Goal: Find specific page/section: Find specific page/section

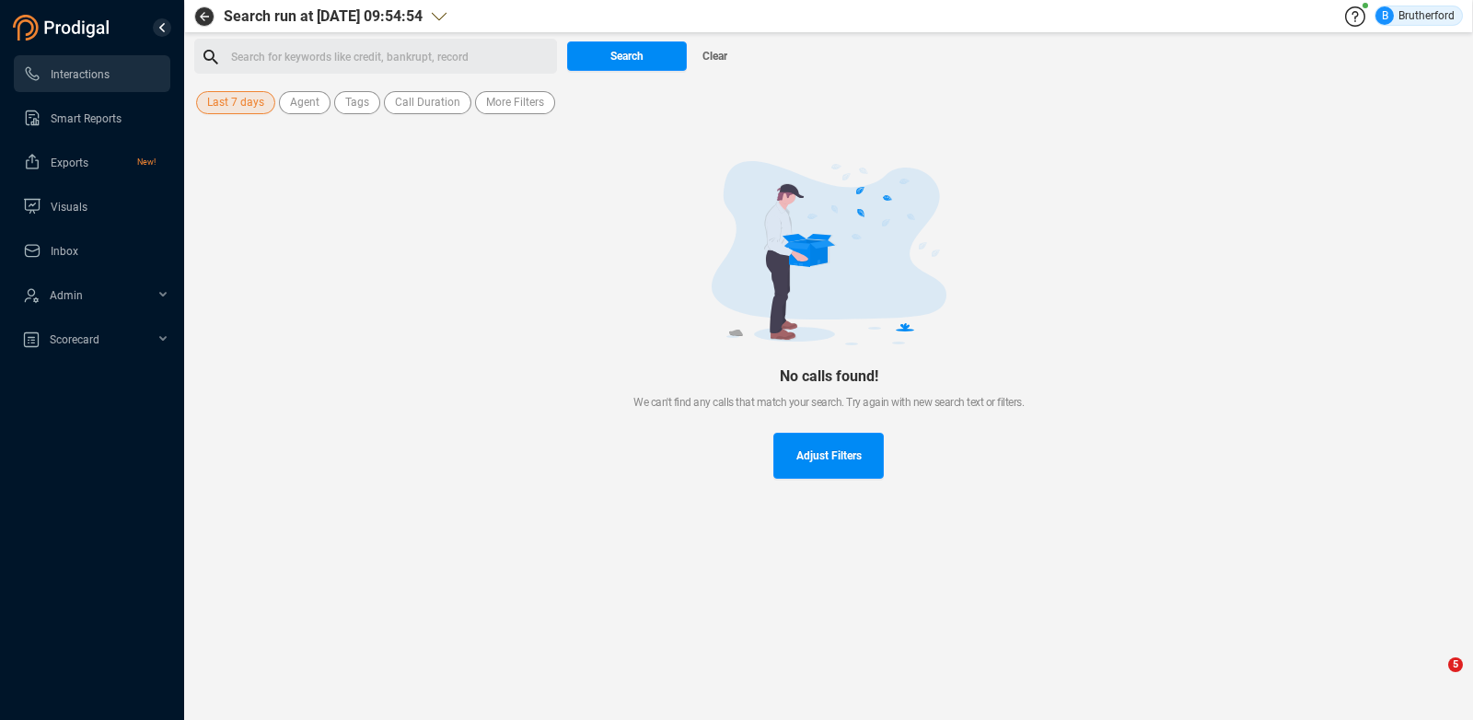
click at [601, 64] on button "Search" at bounding box center [627, 55] width 120 height 29
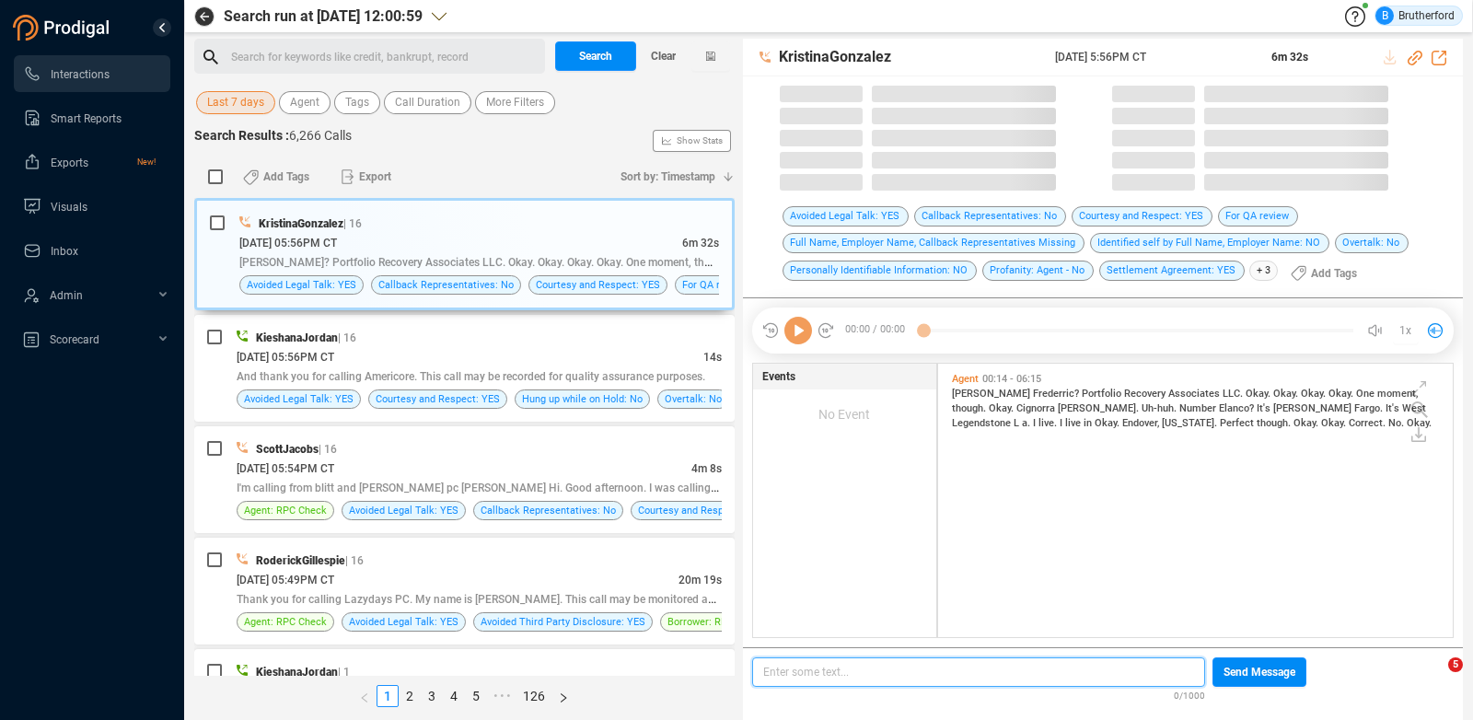
scroll to position [14, 14]
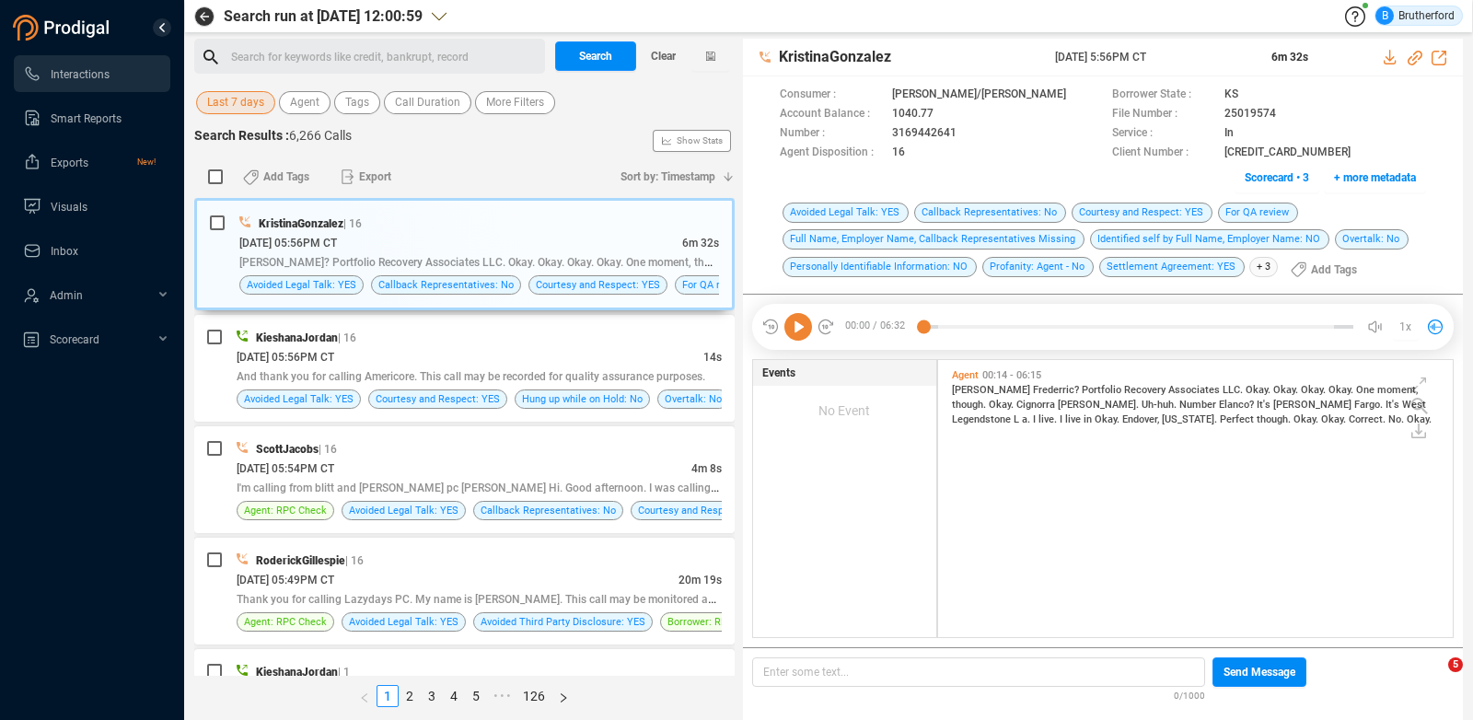
click at [238, 104] on span "Last 7 days" at bounding box center [235, 102] width 57 height 23
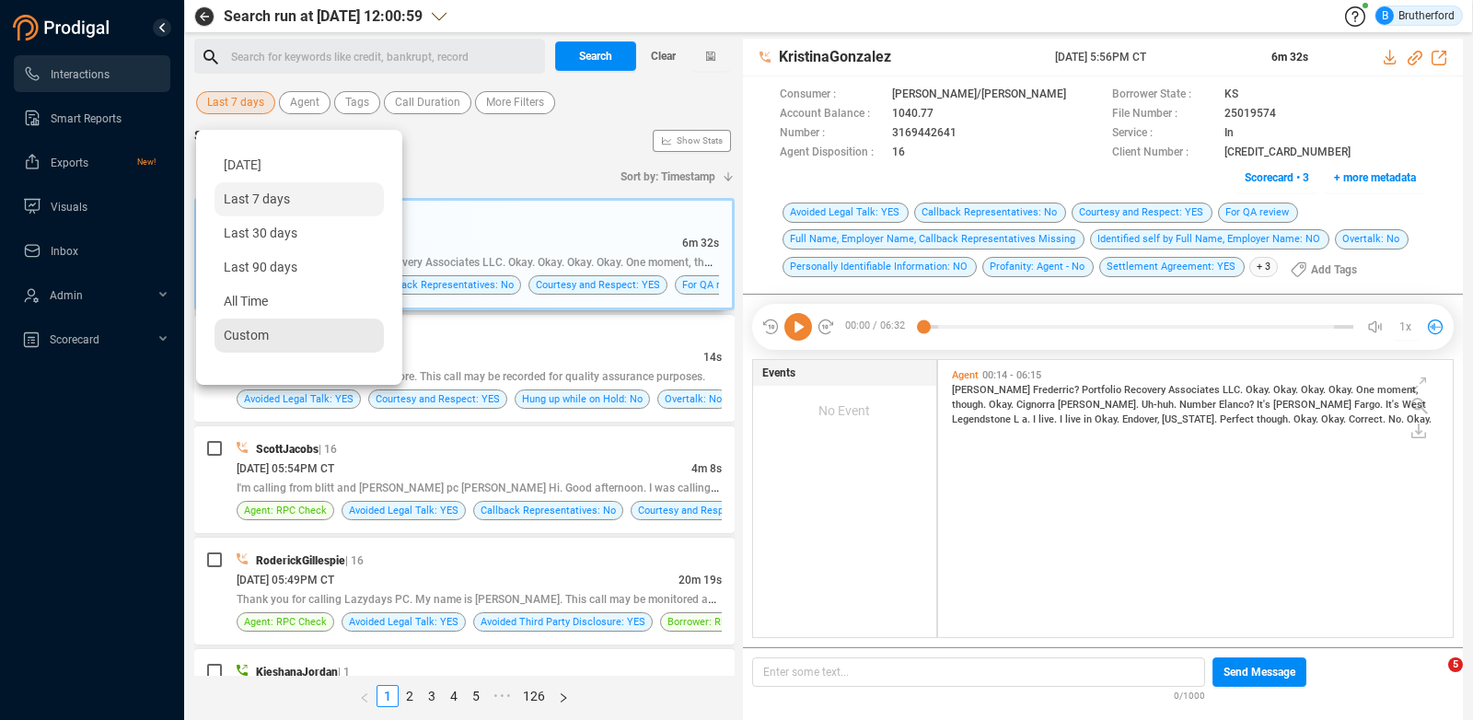
click at [234, 332] on span "Custom" at bounding box center [246, 335] width 45 height 15
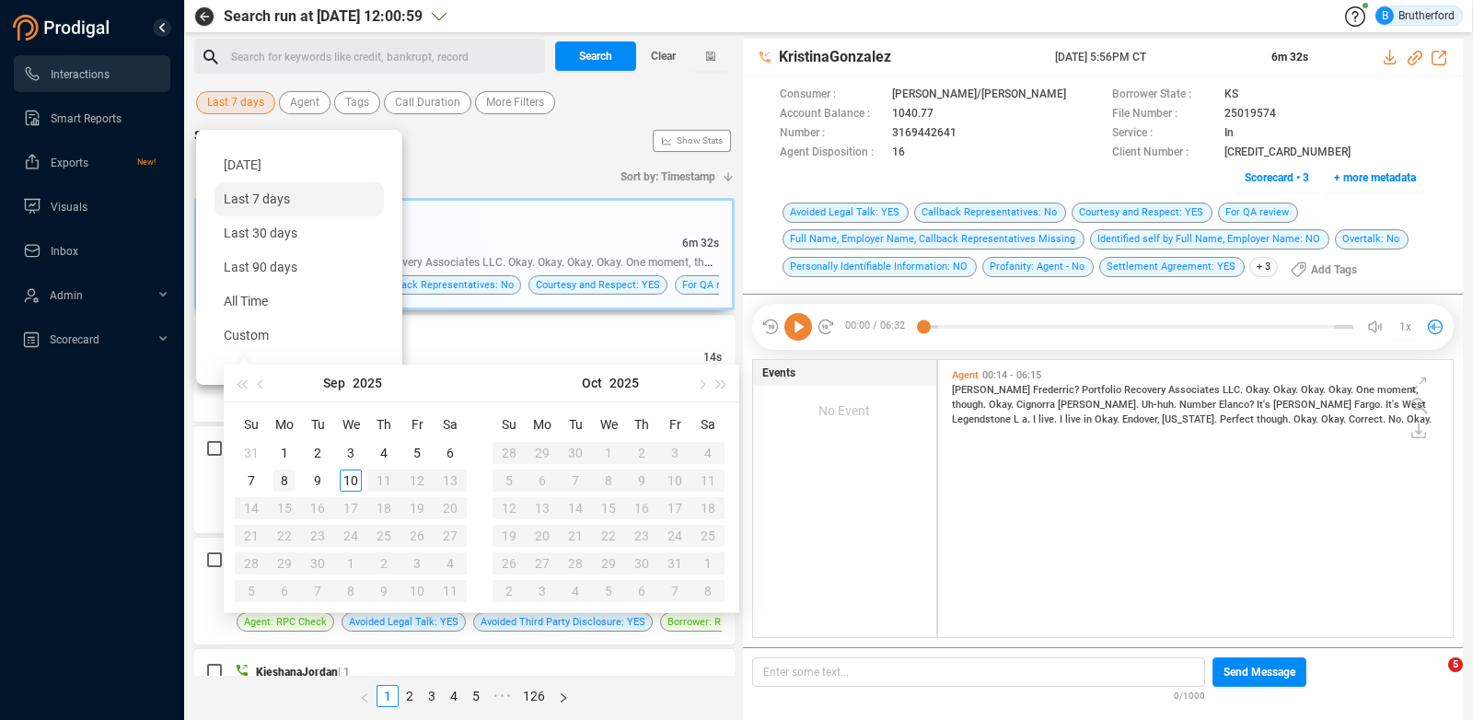
type input "[DATE]"
click at [291, 482] on div "8" at bounding box center [284, 481] width 22 height 22
click at [290, 482] on div "8" at bounding box center [284, 481] width 22 height 22
click at [290, 482] on span "I'm calling from blitt and [PERSON_NAME] pc [PERSON_NAME] Hi. Good afternoon. I…" at bounding box center [513, 487] width 553 height 15
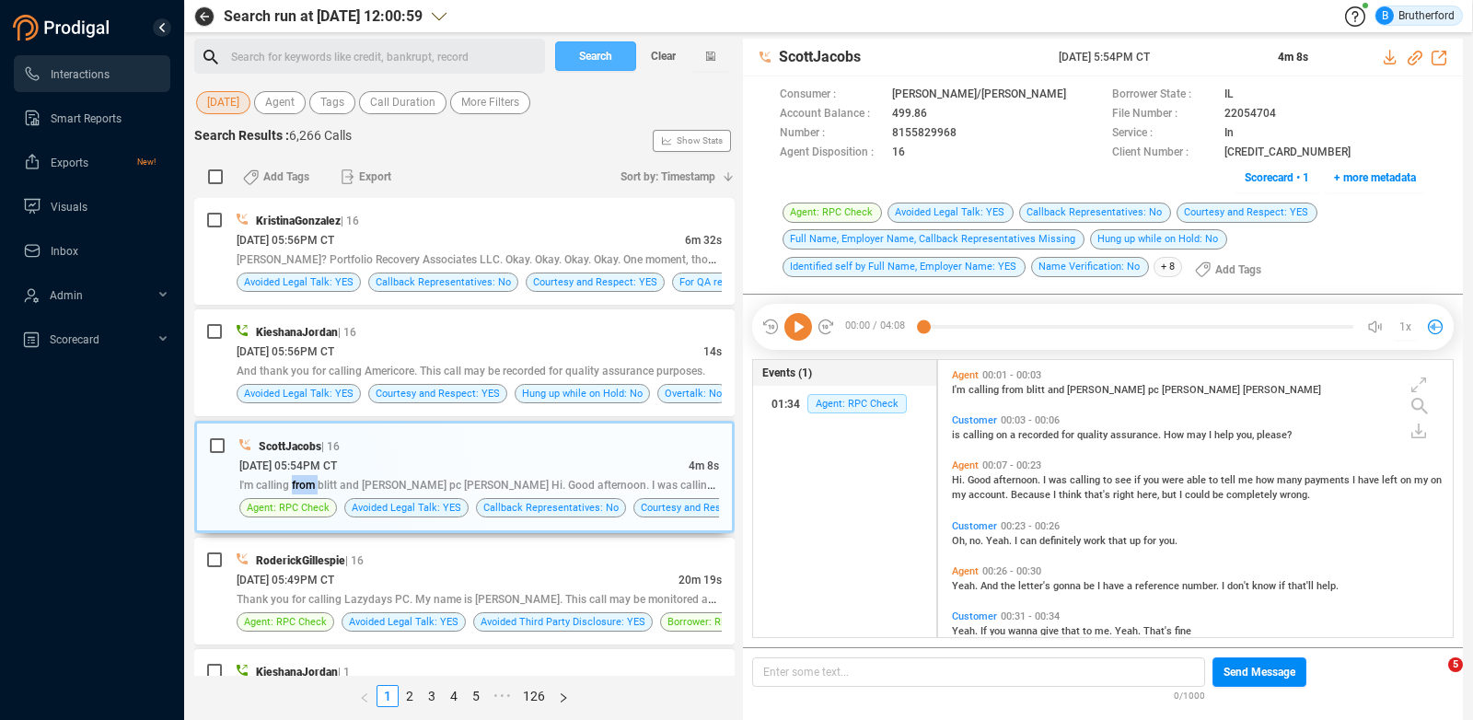
click at [592, 62] on span "Search" at bounding box center [595, 55] width 33 height 29
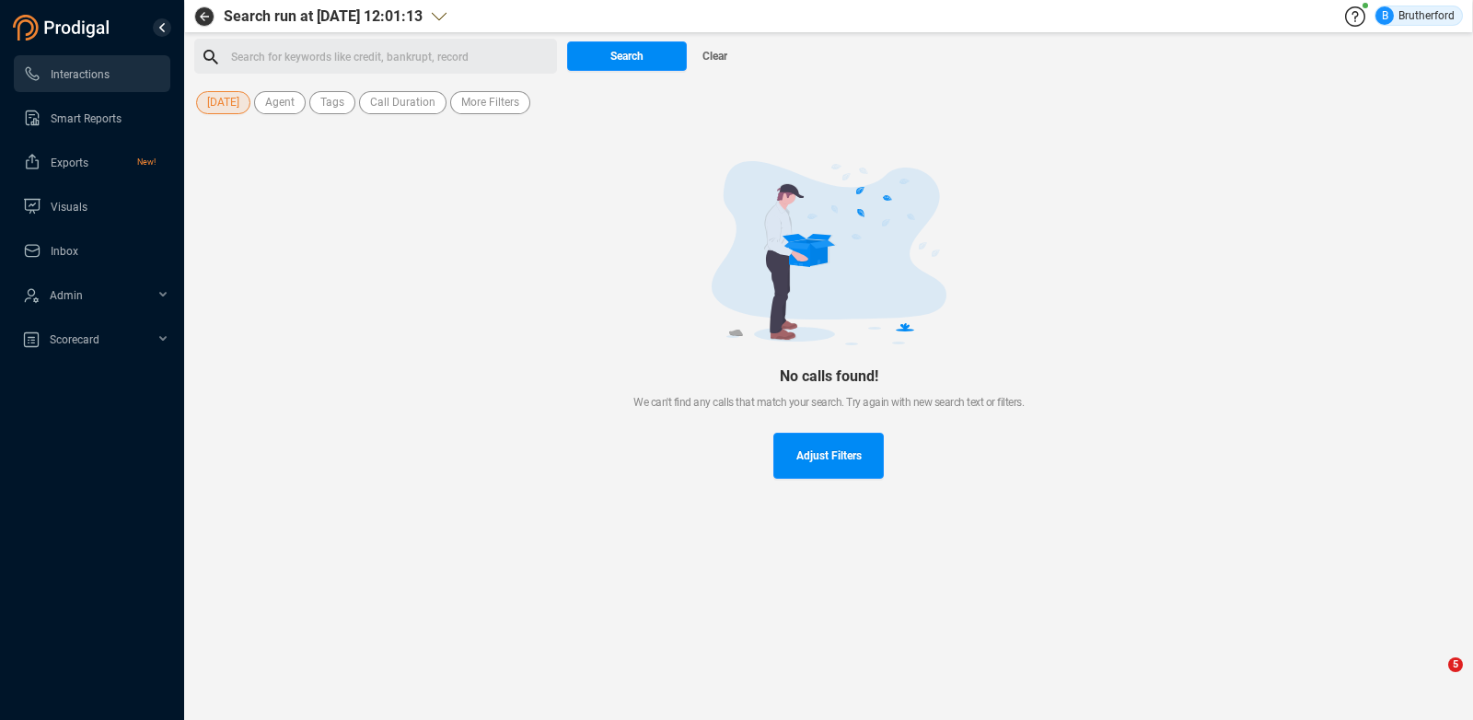
click at [226, 110] on span "[DATE]" at bounding box center [223, 102] width 32 height 23
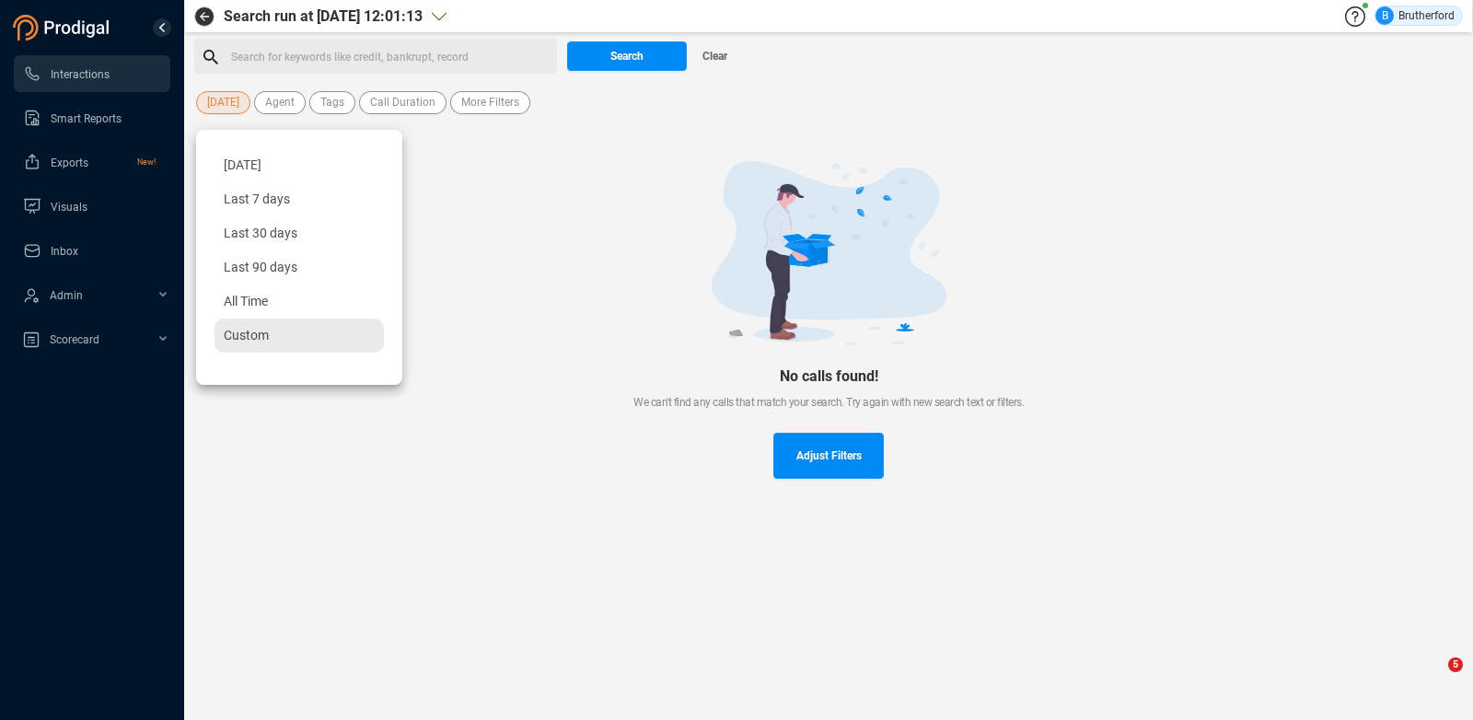
click at [262, 340] on span "Custom" at bounding box center [246, 335] width 45 height 15
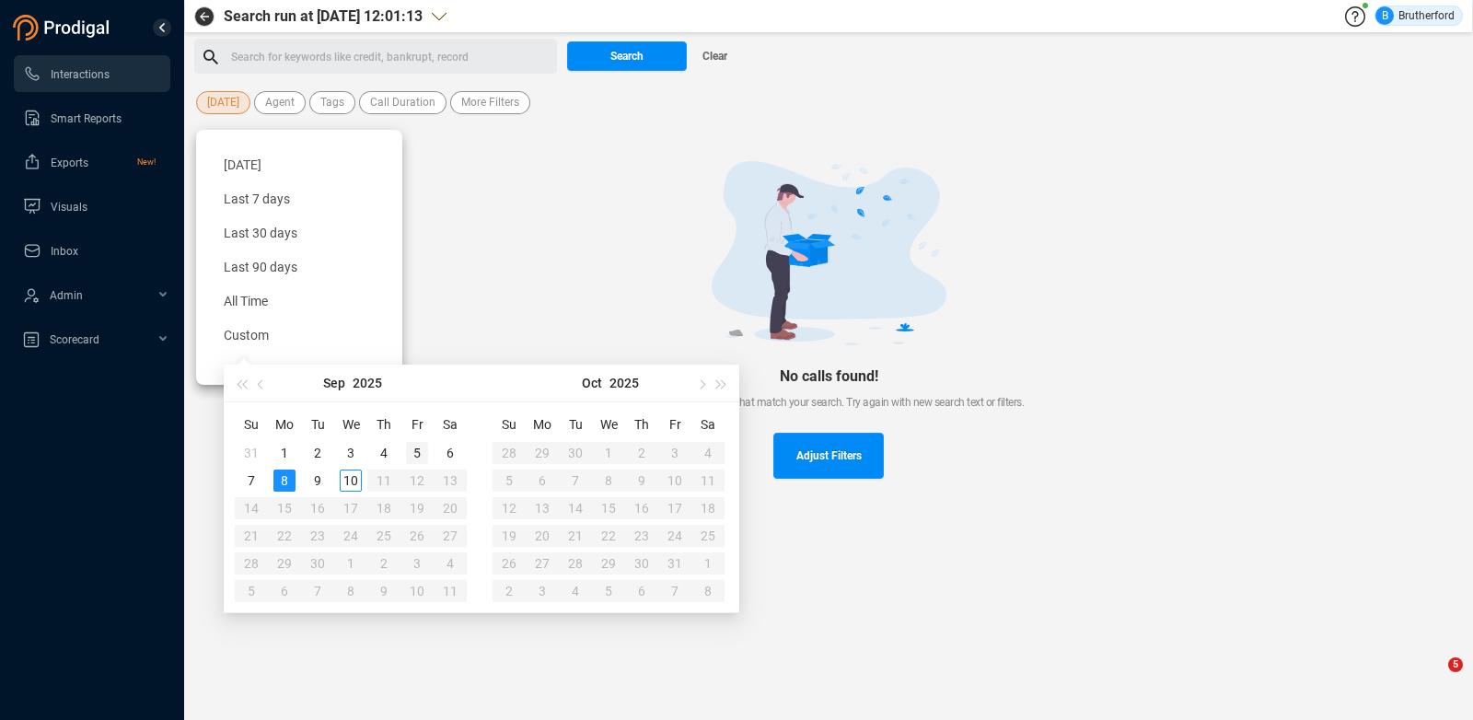
type input "[DATE]"
click at [412, 449] on div "5" at bounding box center [417, 453] width 22 height 22
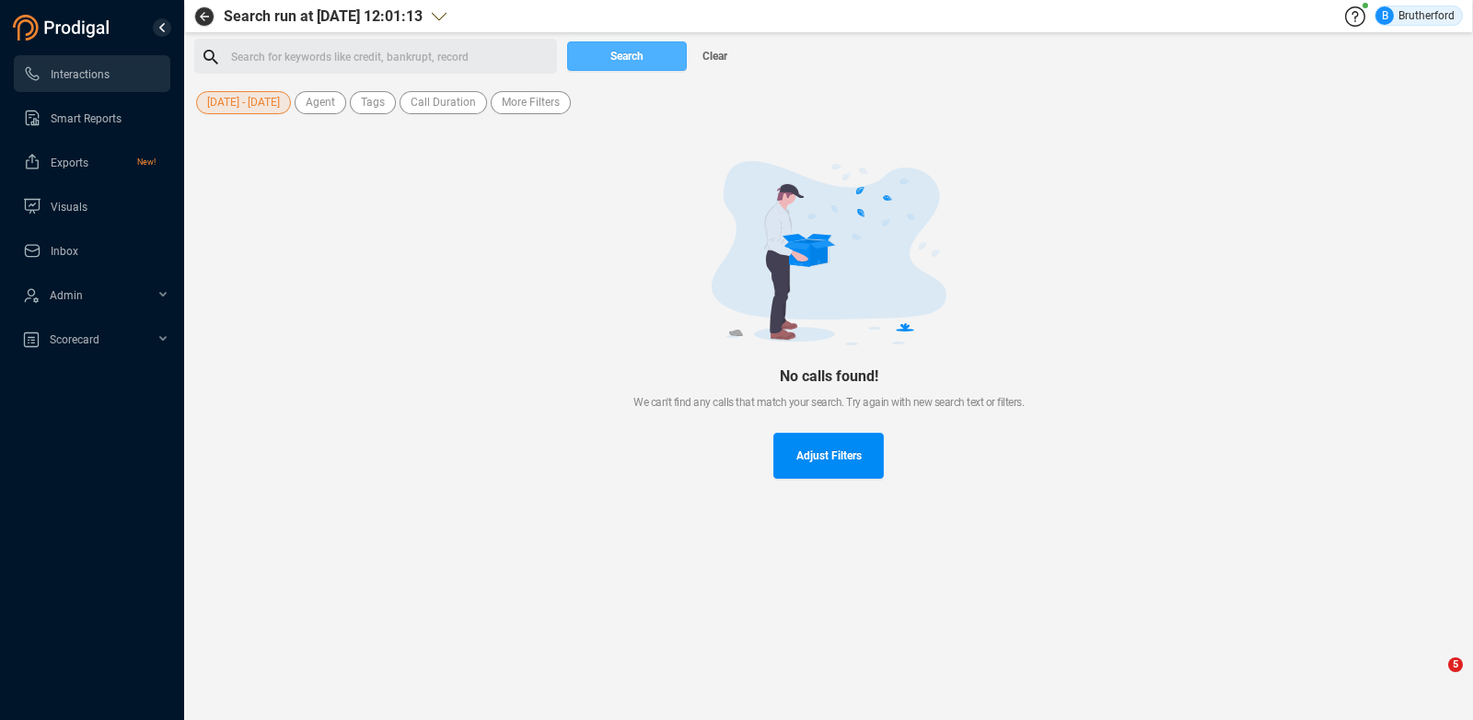
click at [656, 58] on button "Search" at bounding box center [627, 55] width 120 height 29
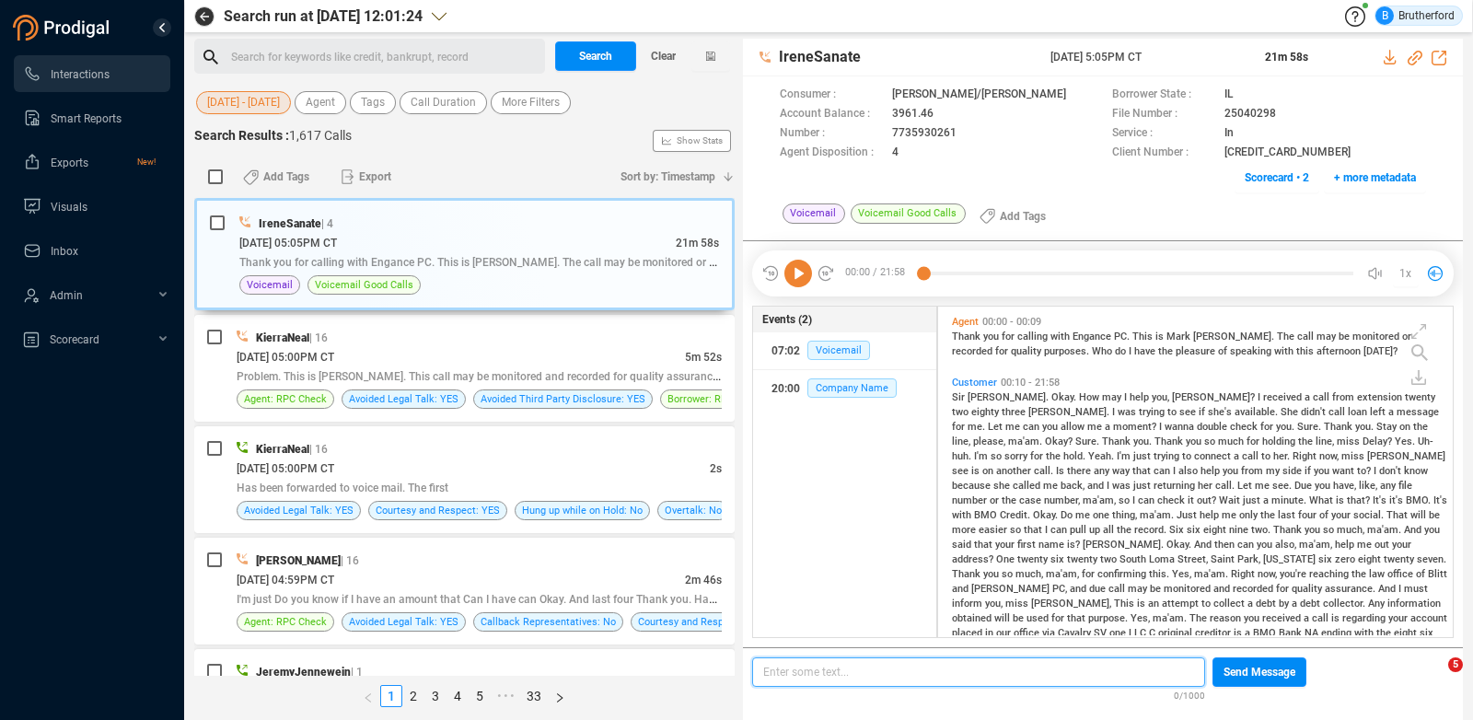
scroll to position [318, 502]
click at [1194, 458] on span "connect" at bounding box center [1214, 456] width 40 height 12
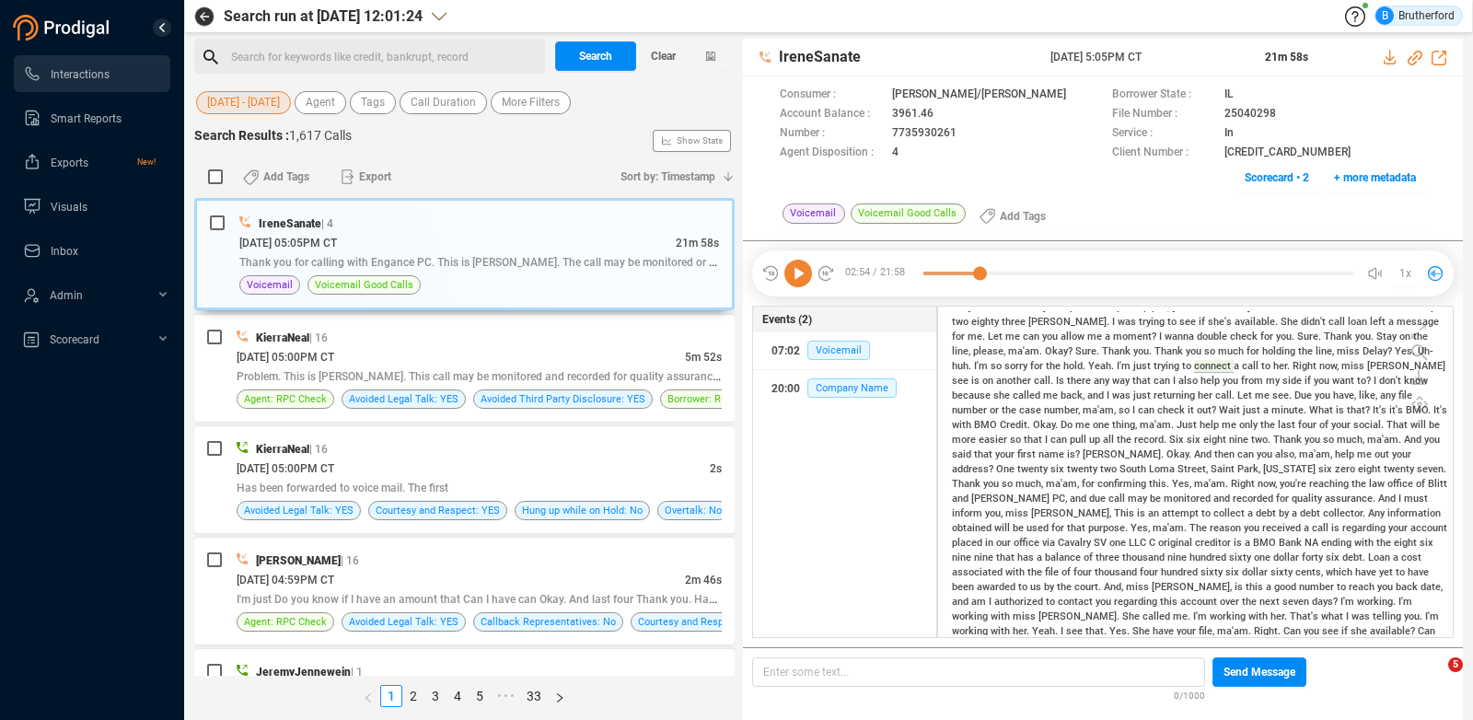
scroll to position [0, 0]
